Goal: Task Accomplishment & Management: Complete application form

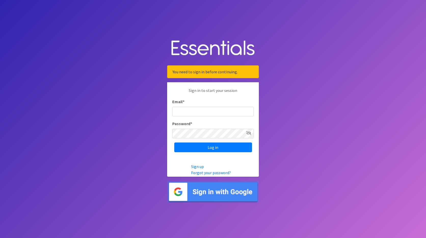
click at [184, 114] on input "Email *" at bounding box center [213, 112] width 82 height 10
type input "[EMAIL_ADDRESS][DOMAIN_NAME]"
click at [228, 151] on input "Log in" at bounding box center [213, 147] width 78 height 10
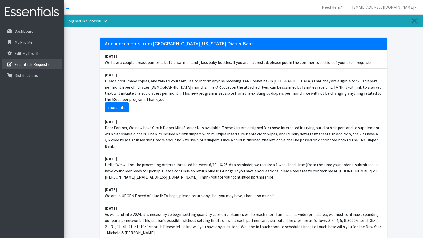
click at [17, 63] on p "Essentials Requests" at bounding box center [32, 64] width 35 height 5
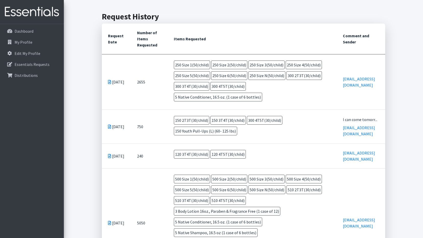
scroll to position [103, 0]
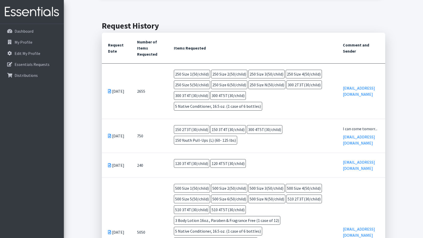
click at [110, 89] on icon at bounding box center [109, 91] width 3 height 4
click at [30, 32] on p "Dashboard" at bounding box center [24, 31] width 19 height 5
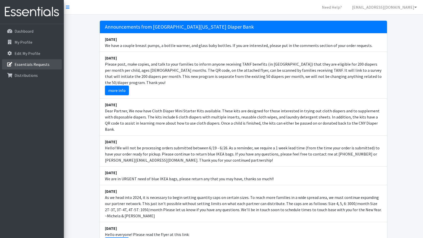
click at [37, 66] on p "Essentials Requests" at bounding box center [32, 64] width 35 height 5
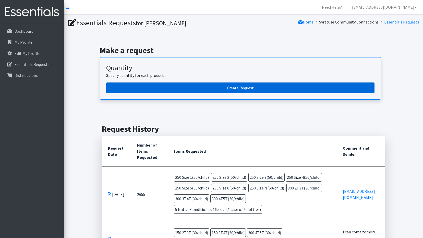
click at [249, 89] on link "Create Request" at bounding box center [240, 87] width 268 height 11
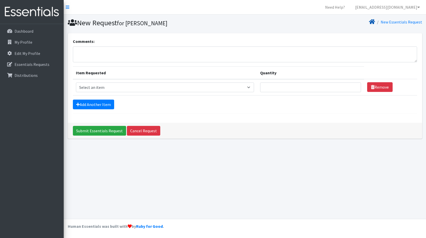
click at [372, 22] on icon at bounding box center [372, 22] width 6 height 4
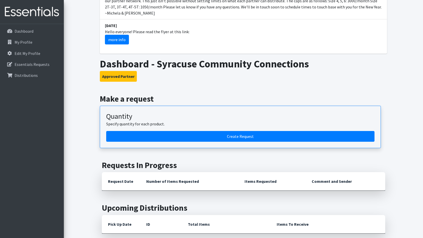
scroll to position [204, 0]
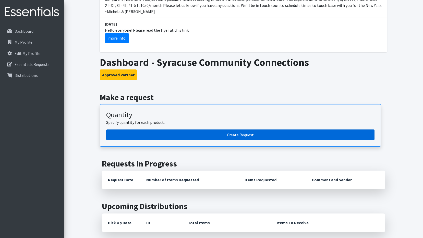
click at [192, 129] on link "Create Request" at bounding box center [240, 134] width 268 height 11
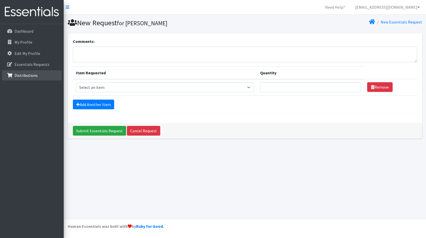
click at [29, 75] on p "Distributions" at bounding box center [26, 75] width 23 height 5
